Goal: Obtain resource: Obtain resource

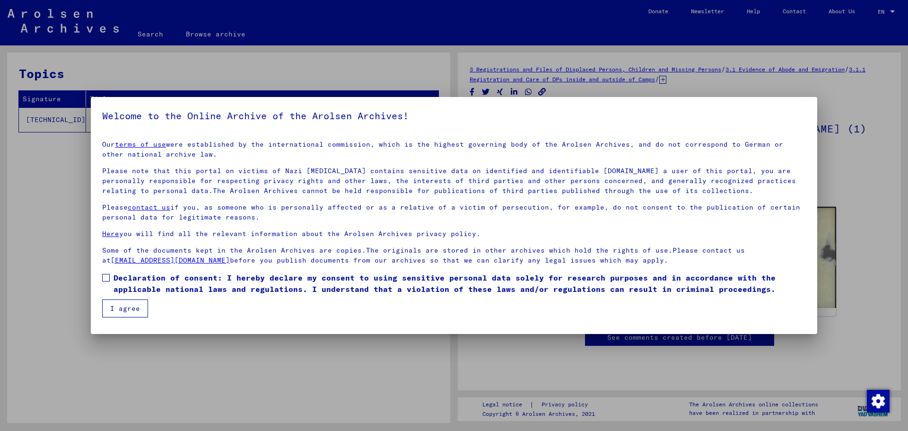
click at [683, 265] on mat-dialog-content "Our terms of use were established by the international commission, which is the…" at bounding box center [454, 225] width 726 height 184
drag, startPoint x: 692, startPoint y: 261, endPoint x: 94, endPoint y: 244, distance: 598.4
click at [94, 244] on mat-dialog-content "Our terms of use were established by the international commission, which is the…" at bounding box center [454, 225] width 726 height 184
copy p "Some of the documents kept in the Arolsen Archives are copies.The originals are…"
click at [108, 279] on span at bounding box center [106, 278] width 8 height 8
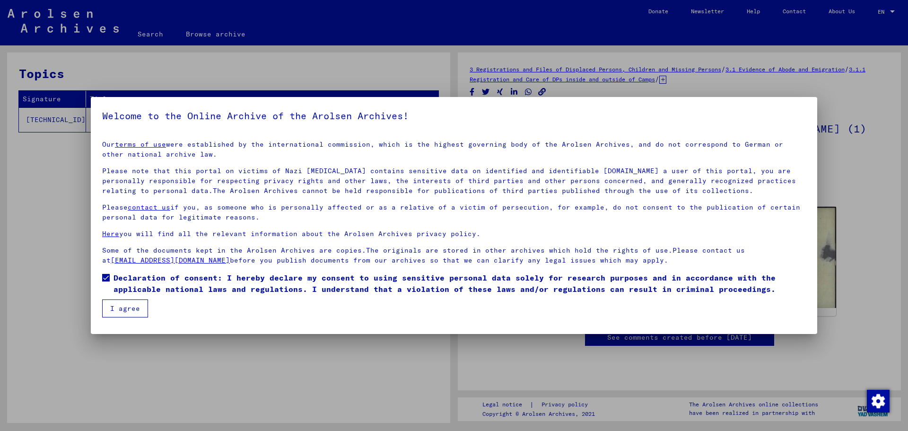
click at [129, 308] on button "I agree" at bounding box center [125, 308] width 46 height 18
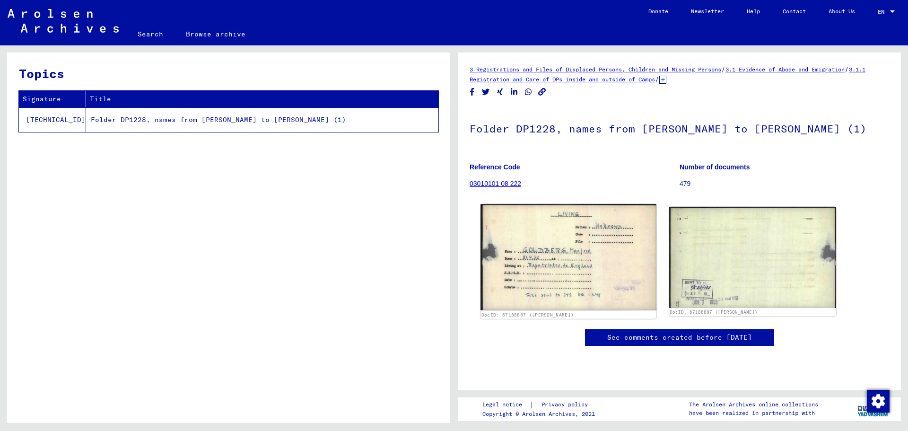
click at [542, 278] on img at bounding box center [567, 257] width 175 height 106
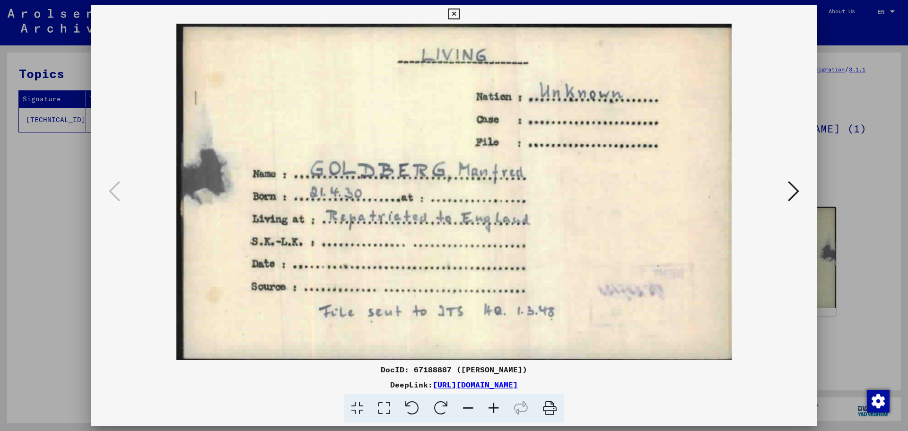
click at [855, 183] on div at bounding box center [454, 215] width 908 height 431
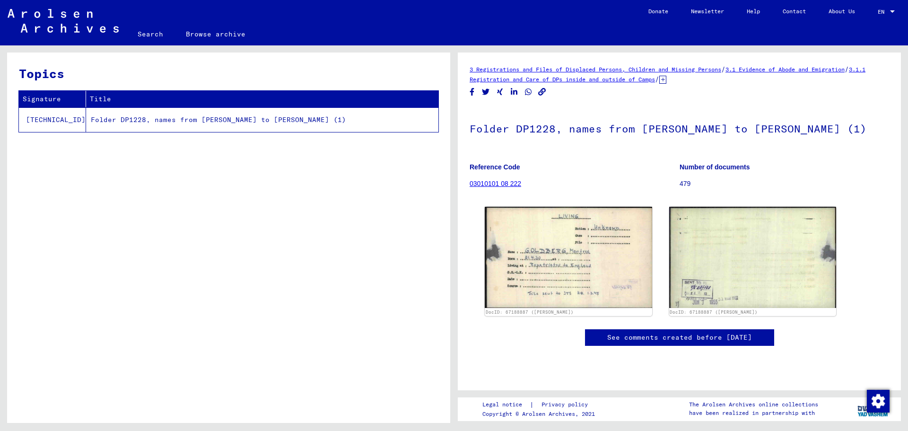
click at [540, 93] on icon "Copy link" at bounding box center [542, 92] width 8 height 8
click at [666, 77] on icon at bounding box center [662, 80] width 7 height 8
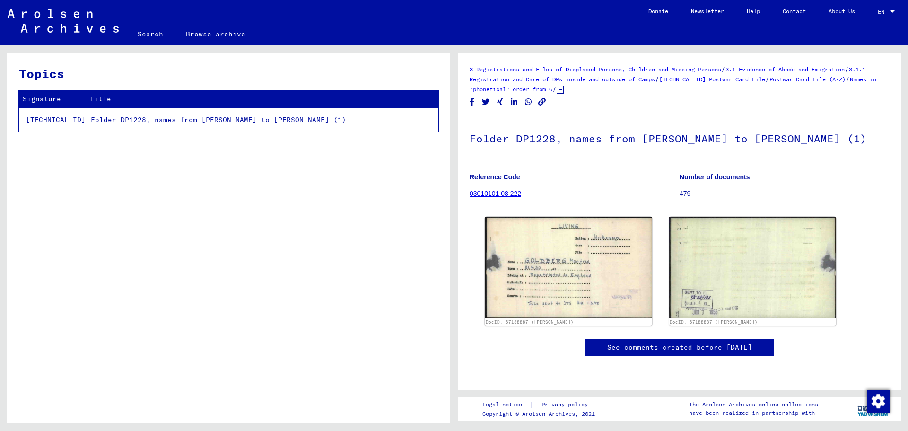
click at [497, 100] on icon "Share on Xing" at bounding box center [500, 102] width 10 height 8
